Goal: Transaction & Acquisition: Purchase product/service

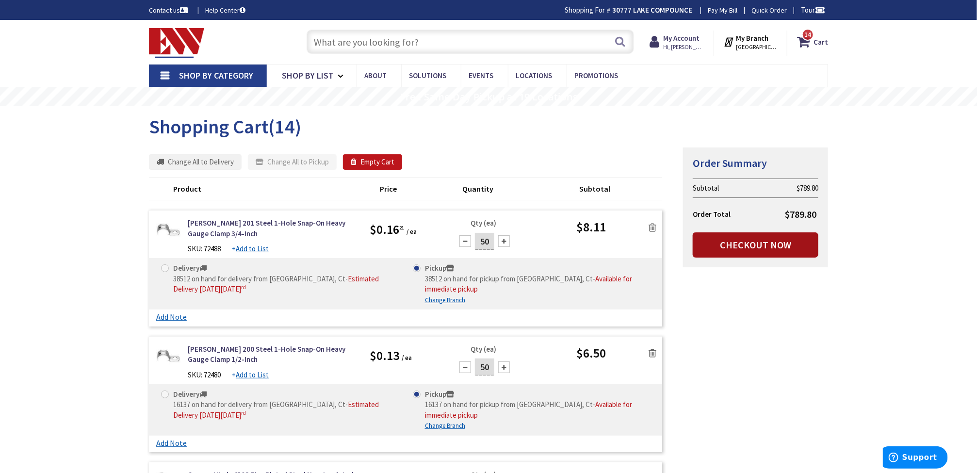
click at [769, 247] on link "Checkout Now" at bounding box center [756, 244] width 126 height 25
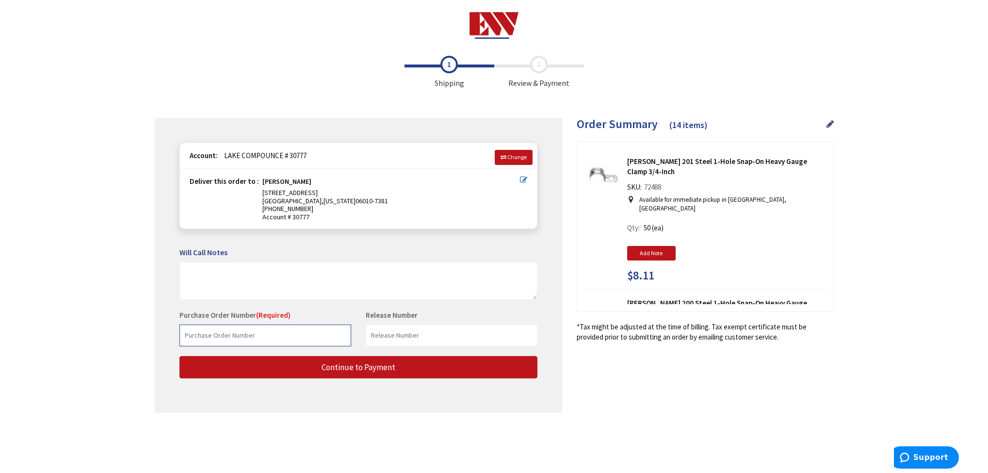
click at [269, 341] on input "text" at bounding box center [266, 336] width 172 height 22
paste input "FFP-PO-0101724"
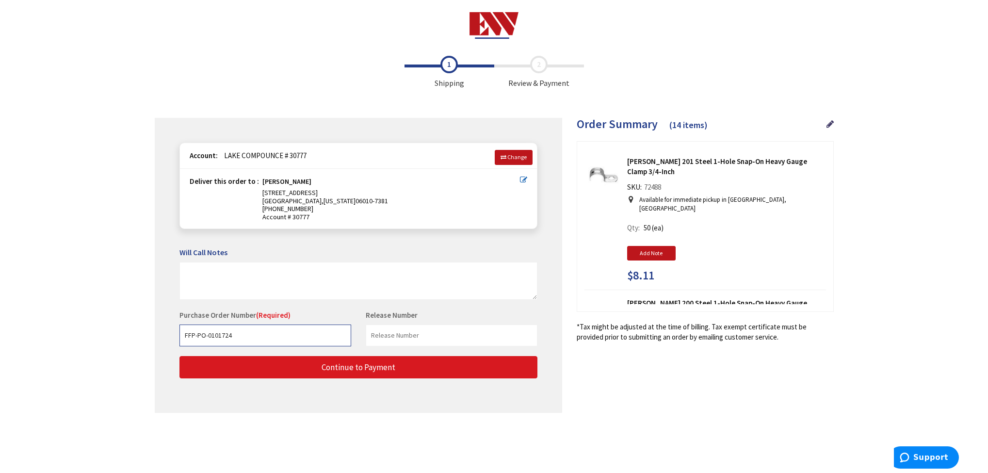
type input "FFP-PO-0101724"
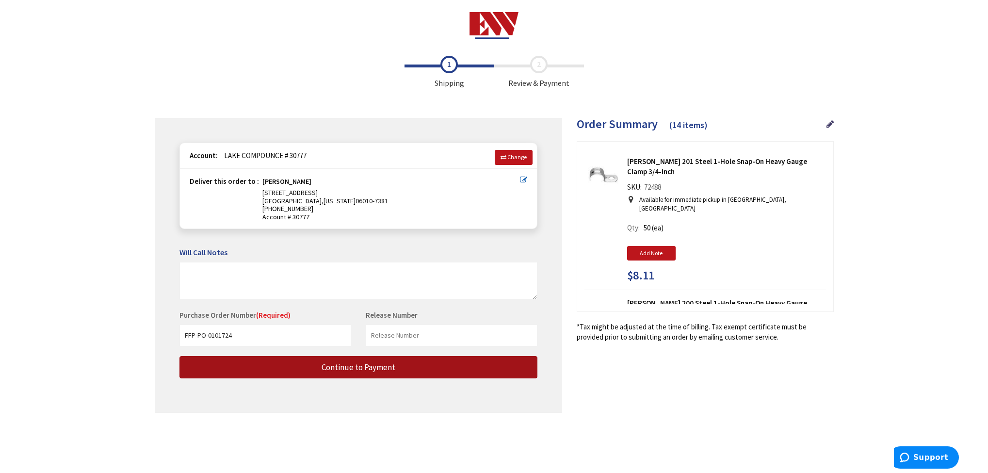
click at [387, 371] on span "Continue to Payment" at bounding box center [359, 367] width 74 height 11
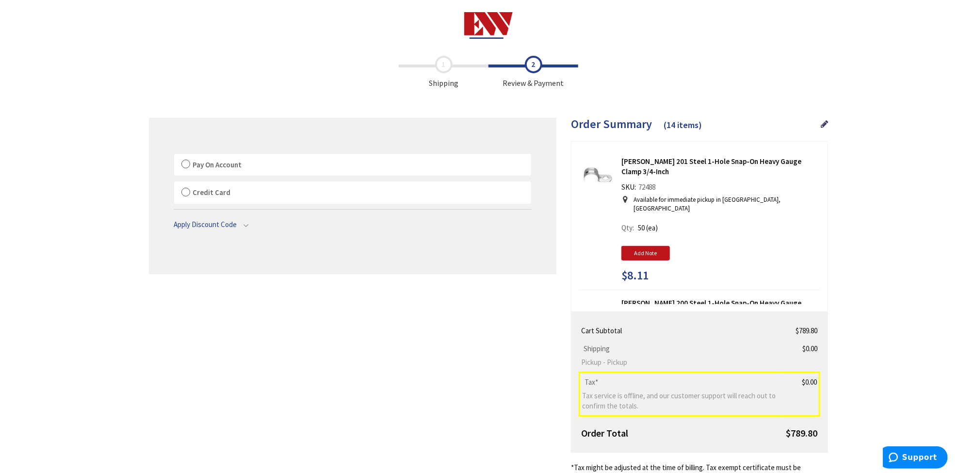
click at [182, 167] on label "Pay On Account" at bounding box center [352, 165] width 357 height 22
click at [174, 156] on input "Pay On Account" at bounding box center [174, 156] width 0 height 0
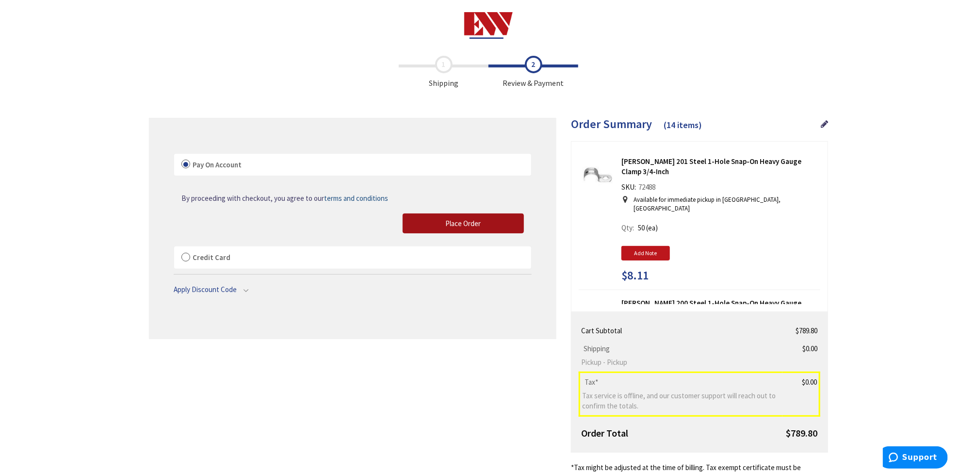
click at [488, 226] on button "Place Order" at bounding box center [463, 223] width 121 height 20
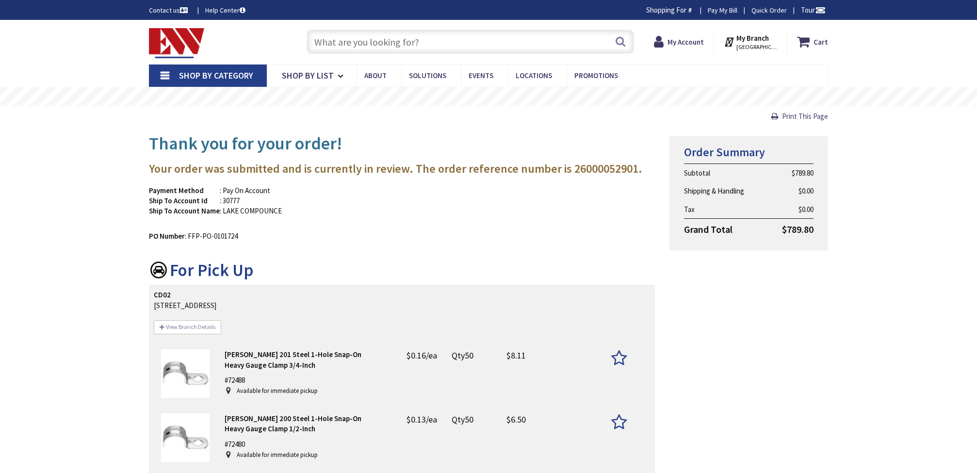
type input "[GEOGRAPHIC_DATA], [GEOGRAPHIC_DATA]"
click at [696, 33] on strong "My Account" at bounding box center [682, 37] width 36 height 9
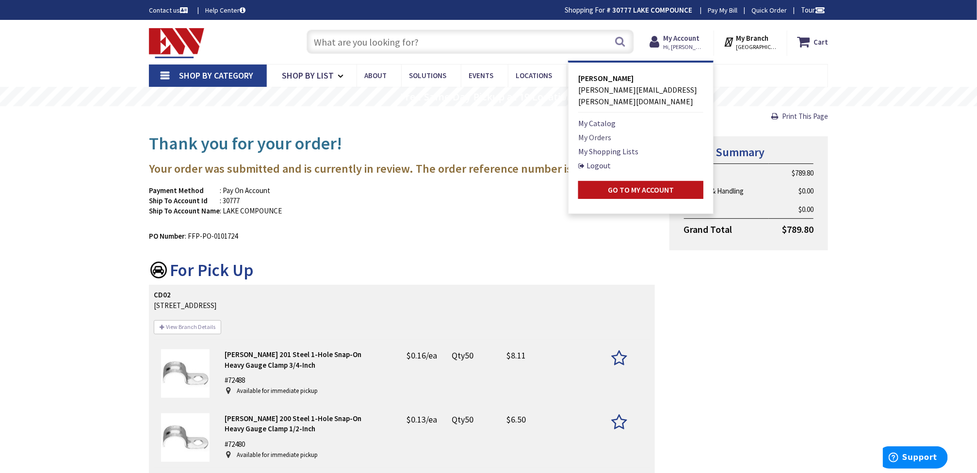
click at [602, 131] on link "My Orders" at bounding box center [594, 137] width 33 height 12
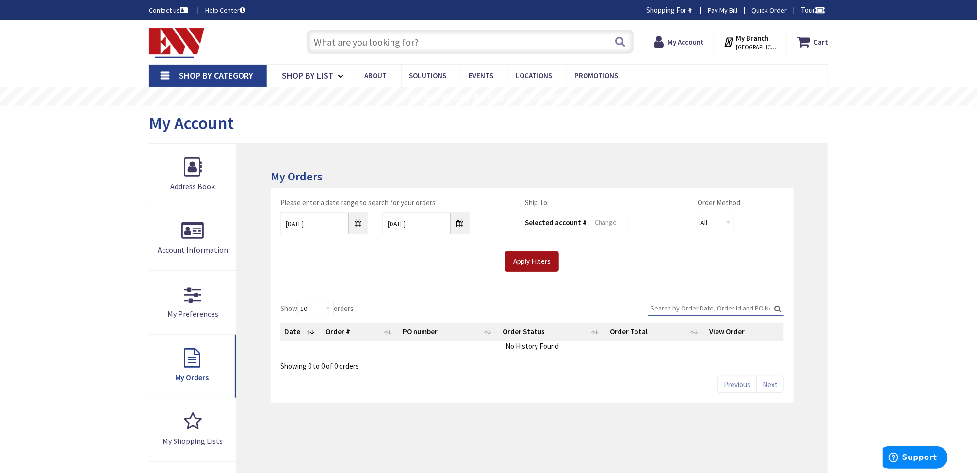
click at [530, 266] on input "Apply Filters" at bounding box center [532, 261] width 54 height 20
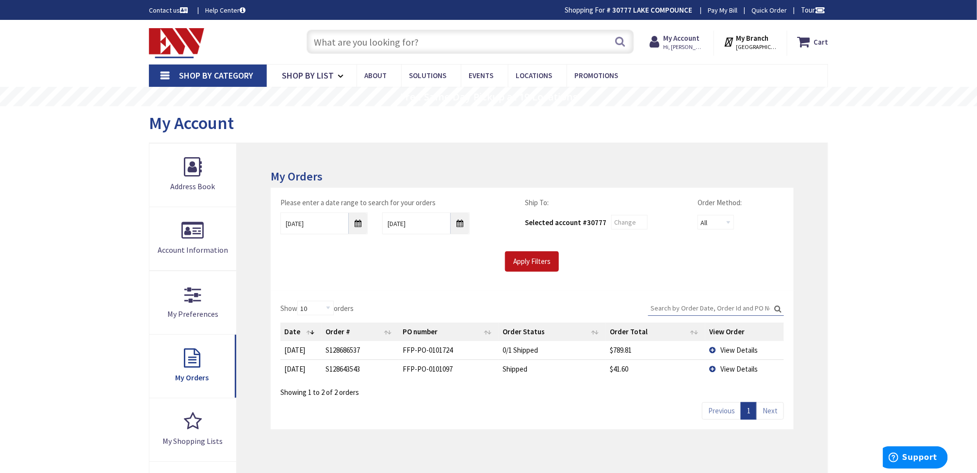
click at [713, 351] on td "View Details" at bounding box center [744, 350] width 79 height 18
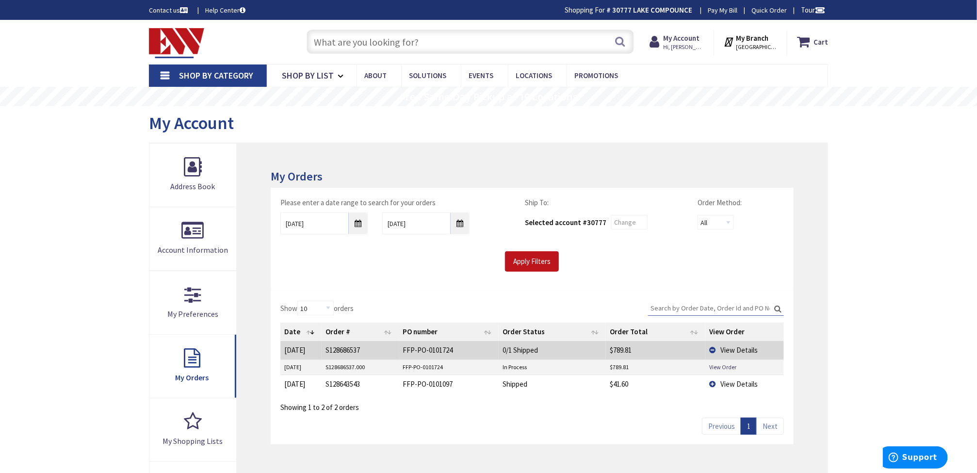
click at [711, 351] on td "View Details" at bounding box center [744, 350] width 79 height 18
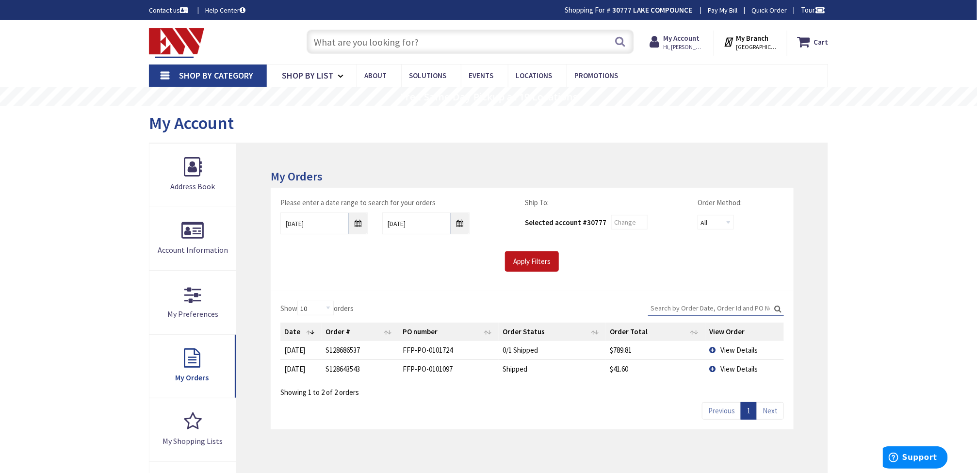
click at [711, 354] on td "View Details" at bounding box center [744, 350] width 79 height 18
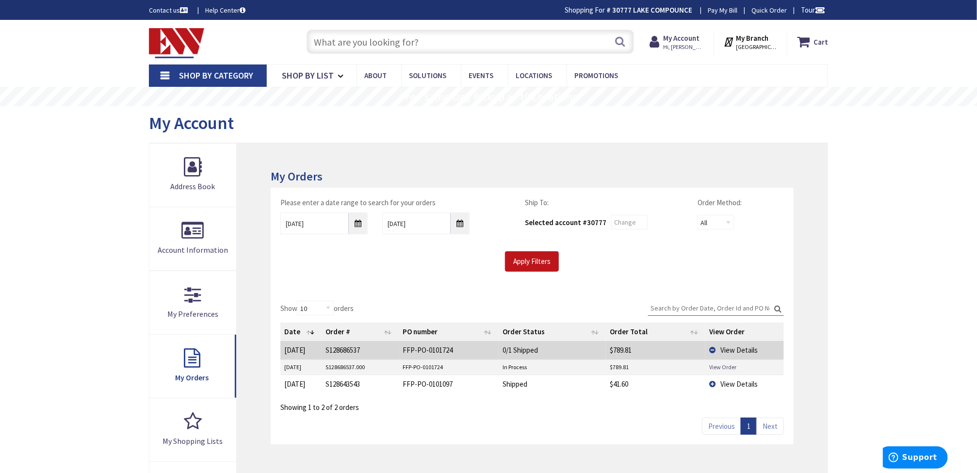
click at [731, 369] on link "View Order" at bounding box center [722, 367] width 27 height 8
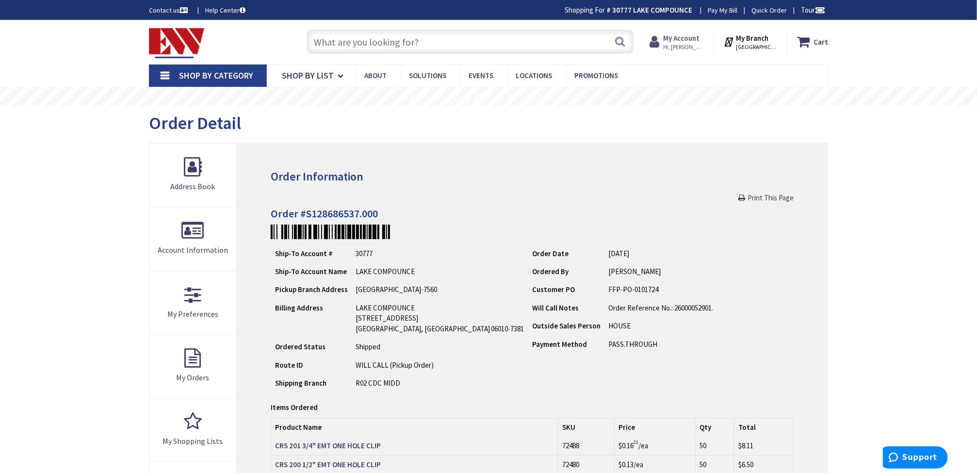
click at [699, 38] on strong "My Account" at bounding box center [682, 37] width 36 height 9
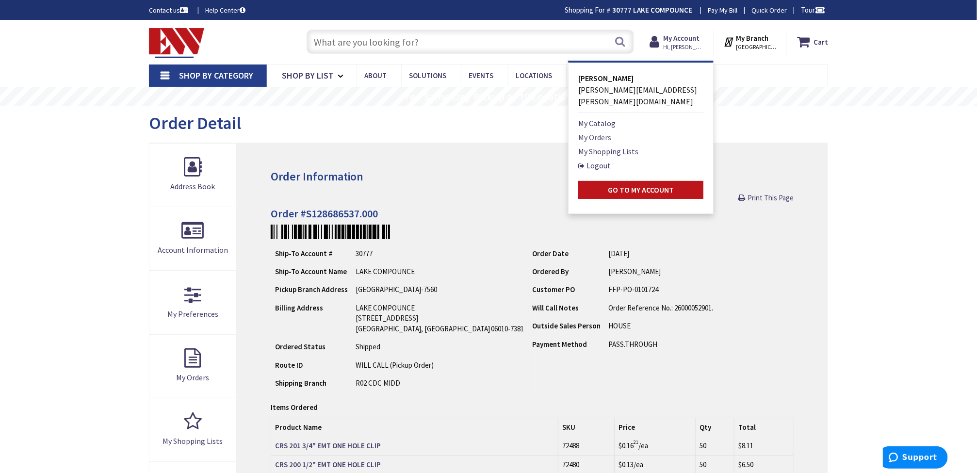
click at [606, 131] on link "My Orders" at bounding box center [594, 137] width 33 height 12
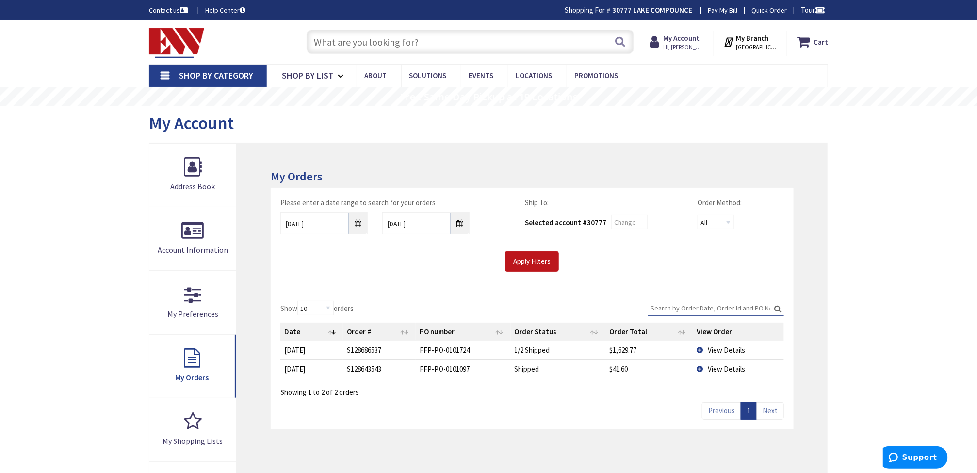
click at [700, 351] on td "View Details" at bounding box center [738, 350] width 91 height 18
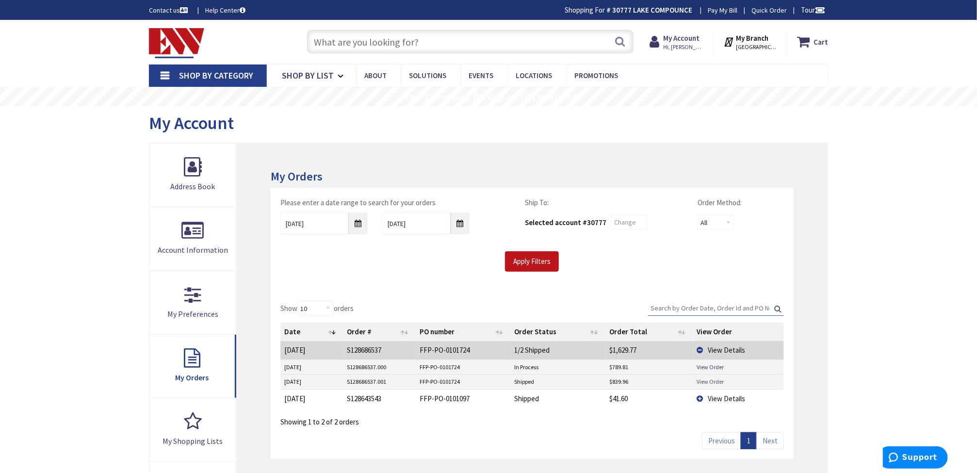
click at [708, 380] on link "View Order" at bounding box center [710, 381] width 27 height 8
click at [710, 370] on link "View Order" at bounding box center [710, 367] width 27 height 8
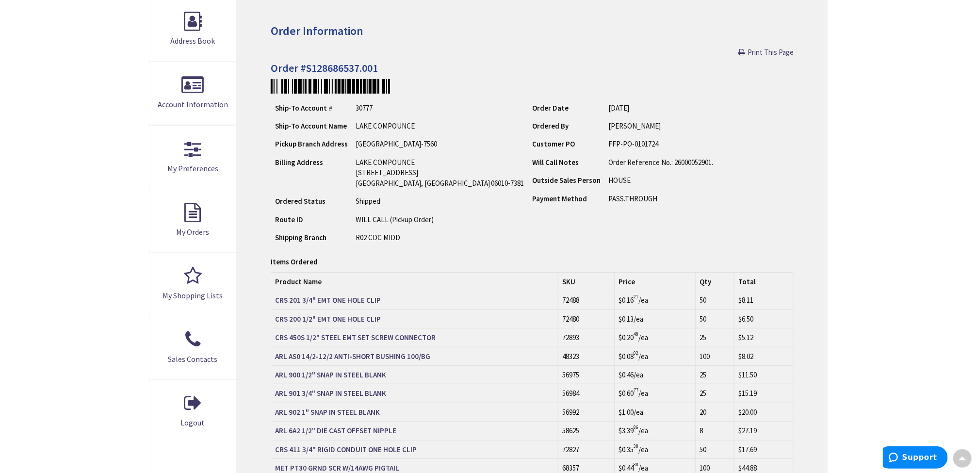
scroll to position [73, 0]
